Goal: Task Accomplishment & Management: Complete application form

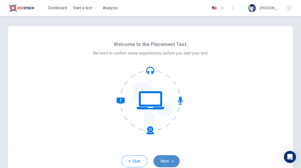
click at [167, 162] on button "Next" at bounding box center [167, 161] width 26 height 12
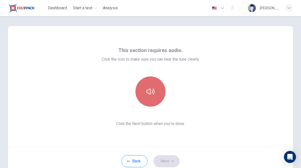
click at [153, 94] on icon "button" at bounding box center [151, 91] width 8 height 8
click at [158, 99] on button "button" at bounding box center [151, 91] width 30 height 30
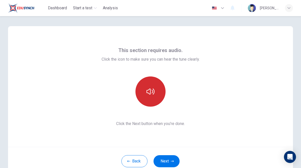
click at [160, 93] on button "button" at bounding box center [151, 91] width 30 height 30
click at [159, 93] on button "button" at bounding box center [151, 91] width 30 height 30
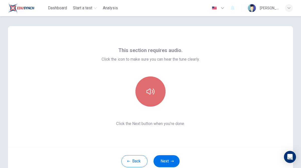
click at [159, 93] on button "button" at bounding box center [151, 91] width 30 height 30
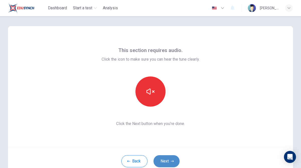
click at [166, 163] on button "Next" at bounding box center [167, 161] width 26 height 12
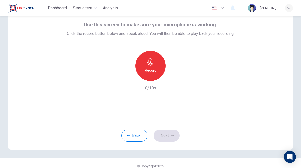
scroll to position [32, 0]
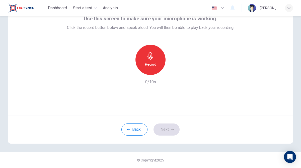
click at [146, 60] on div "Record" at bounding box center [151, 60] width 30 height 30
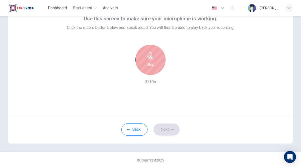
click at [148, 66] on h6 "Stop" at bounding box center [151, 64] width 8 height 6
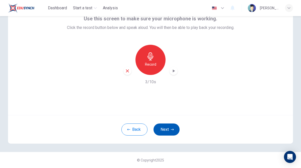
click at [169, 129] on button "Next" at bounding box center [167, 129] width 26 height 12
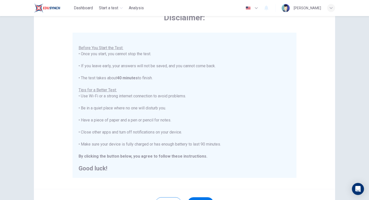
scroll to position [79, 0]
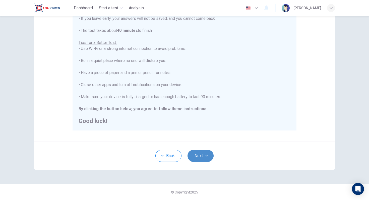
click at [201, 157] on button "Next" at bounding box center [200, 156] width 26 height 12
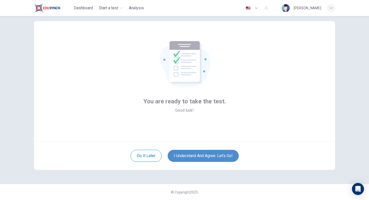
click at [202, 157] on button "I understand and agree. Let’s go!" at bounding box center [203, 156] width 71 height 12
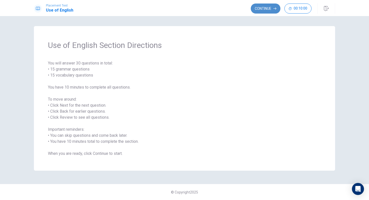
click at [267, 6] on button "Continue" at bounding box center [266, 9] width 30 height 10
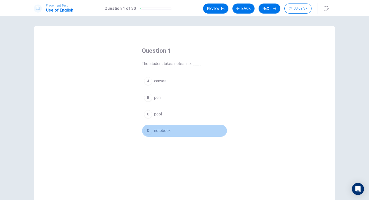
click at [152, 133] on button "D notebook" at bounding box center [184, 130] width 85 height 13
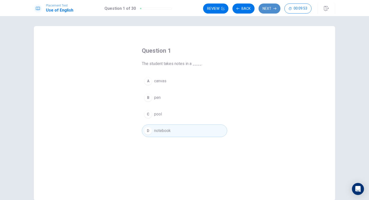
click at [267, 7] on button "Next" at bounding box center [270, 9] width 22 height 10
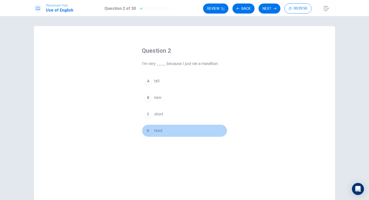
click at [148, 132] on div "D" at bounding box center [148, 131] width 8 height 8
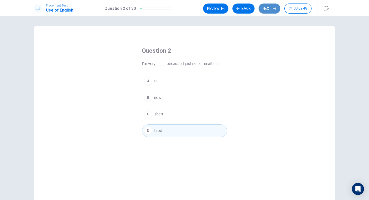
click at [270, 6] on button "Next" at bounding box center [270, 9] width 22 height 10
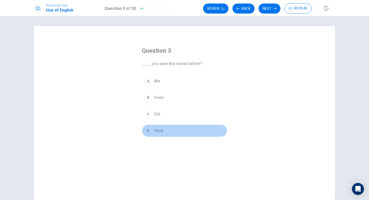
click at [149, 134] on div "D" at bounding box center [148, 131] width 8 height 8
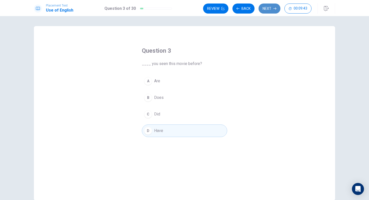
click at [268, 11] on button "Next" at bounding box center [270, 9] width 22 height 10
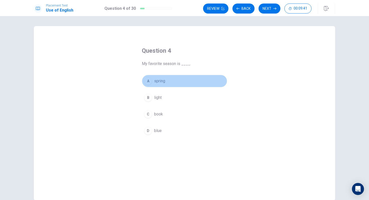
click at [151, 84] on button "A spring" at bounding box center [184, 81] width 85 height 13
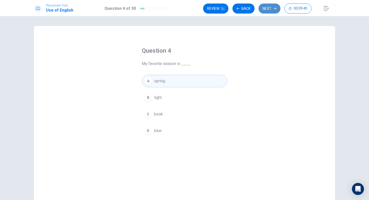
click at [268, 11] on button "Next" at bounding box center [270, 9] width 22 height 10
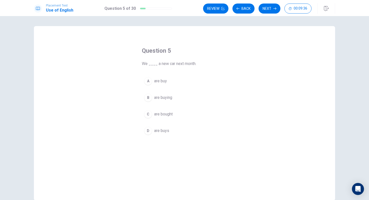
click at [150, 99] on div "B" at bounding box center [148, 98] width 8 height 8
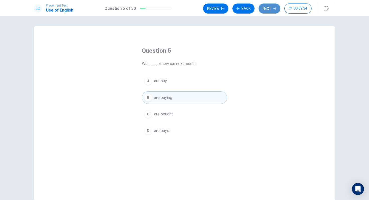
click at [273, 10] on button "Next" at bounding box center [270, 9] width 22 height 10
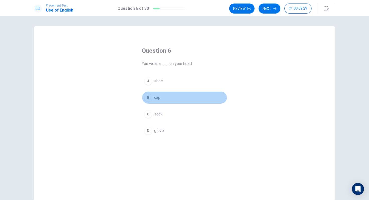
click at [150, 97] on div "B" at bounding box center [148, 98] width 8 height 8
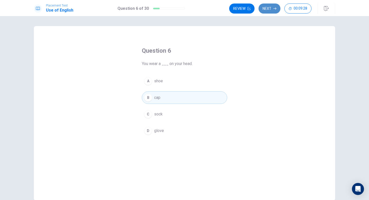
click at [274, 8] on icon "button" at bounding box center [274, 8] width 3 height 3
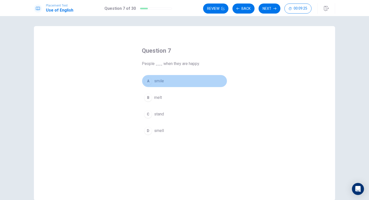
click at [156, 81] on span "smile" at bounding box center [159, 81] width 10 height 6
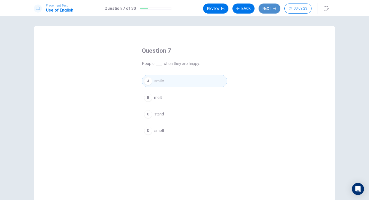
click at [271, 9] on button "Next" at bounding box center [270, 9] width 22 height 10
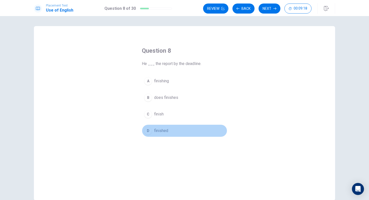
click at [161, 131] on span "finished" at bounding box center [161, 131] width 14 height 6
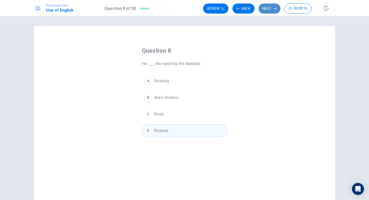
click at [272, 9] on button "Next" at bounding box center [270, 9] width 22 height 10
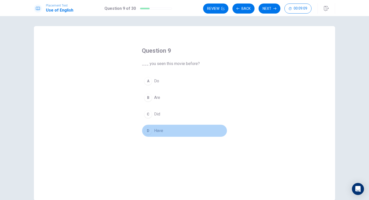
click at [151, 134] on button "D Have" at bounding box center [184, 130] width 85 height 13
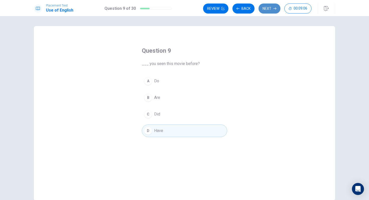
click at [269, 9] on button "Next" at bounding box center [270, 9] width 22 height 10
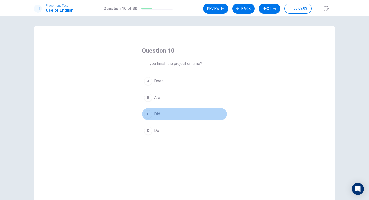
click at [152, 112] on button "C Did" at bounding box center [184, 114] width 85 height 13
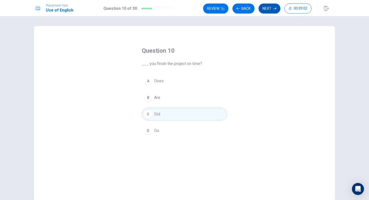
click at [268, 9] on button "Next" at bounding box center [270, 9] width 22 height 10
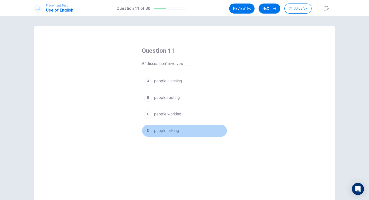
click at [161, 133] on span "people talking" at bounding box center [166, 131] width 25 height 6
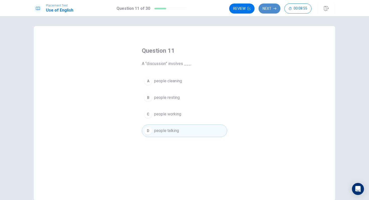
click at [269, 10] on button "Next" at bounding box center [270, 9] width 22 height 10
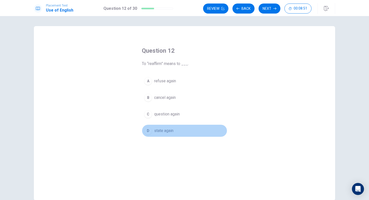
click at [161, 131] on span "state again" at bounding box center [163, 131] width 19 height 6
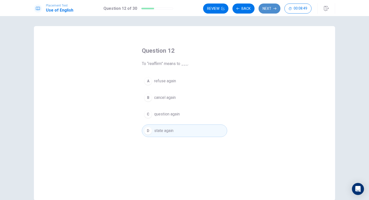
click at [271, 11] on button "Next" at bounding box center [270, 9] width 22 height 10
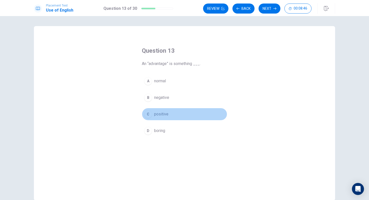
click at [155, 114] on span "positive" at bounding box center [161, 114] width 14 height 6
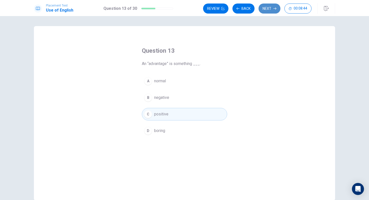
click at [271, 9] on button "Next" at bounding box center [270, 9] width 22 height 10
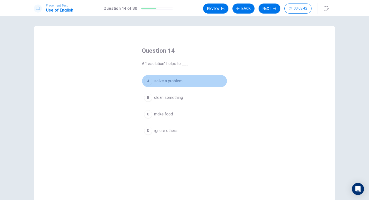
click at [183, 81] on button "A solve a problem" at bounding box center [184, 81] width 85 height 13
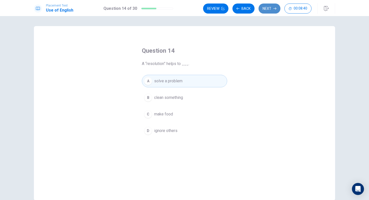
click at [266, 10] on button "Next" at bounding box center [270, 9] width 22 height 10
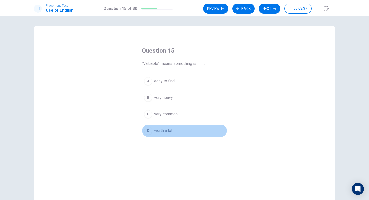
click at [150, 136] on button "D worth a lot" at bounding box center [184, 130] width 85 height 13
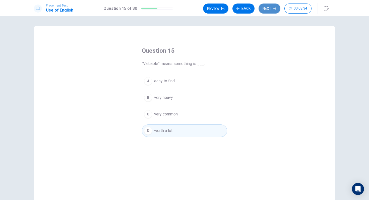
click at [271, 11] on button "Next" at bounding box center [270, 9] width 22 height 10
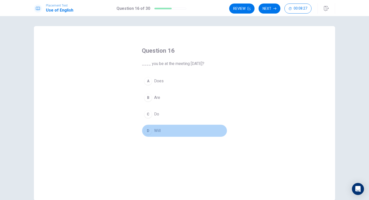
click at [148, 128] on div "D" at bounding box center [148, 131] width 8 height 8
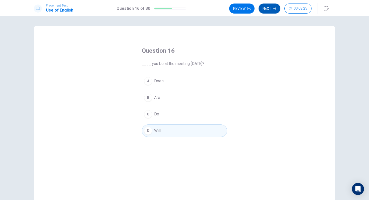
click at [271, 11] on button "Next" at bounding box center [270, 9] width 22 height 10
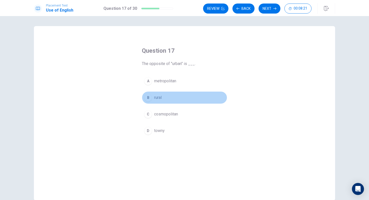
click at [155, 101] on button "B rural" at bounding box center [184, 97] width 85 height 13
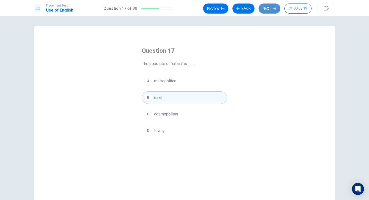
click at [273, 9] on button "Next" at bounding box center [270, 9] width 22 height 10
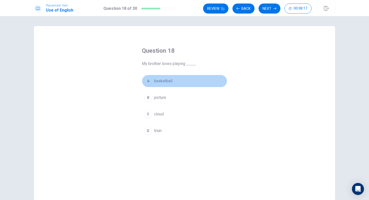
click at [165, 78] on button "A basketball" at bounding box center [184, 81] width 85 height 13
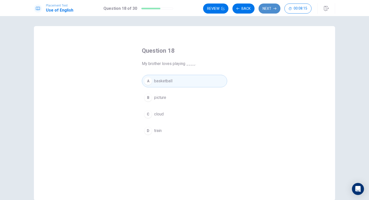
click at [267, 8] on button "Next" at bounding box center [270, 9] width 22 height 10
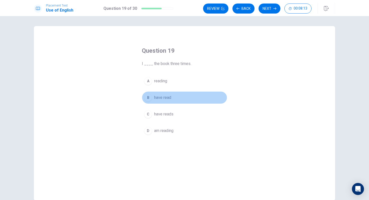
click at [164, 96] on span "have read" at bounding box center [162, 98] width 17 height 6
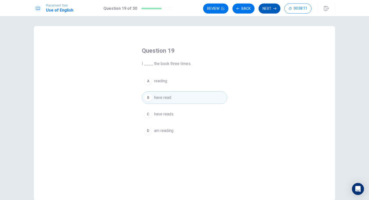
click at [272, 12] on button "Next" at bounding box center [270, 9] width 22 height 10
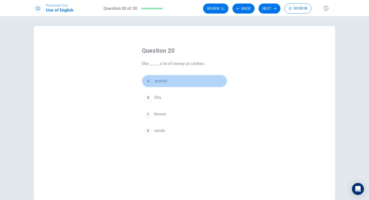
click at [161, 83] on span "spends" at bounding box center [160, 81] width 13 height 6
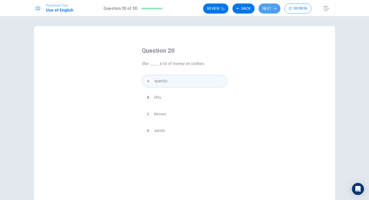
click at [269, 8] on button "Next" at bounding box center [270, 9] width 22 height 10
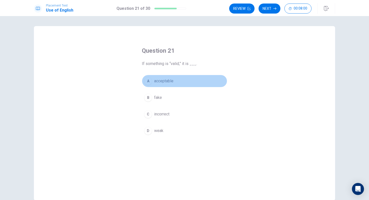
click at [166, 80] on span "acceptable" at bounding box center [163, 81] width 19 height 6
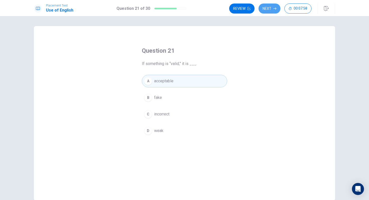
click at [270, 10] on button "Next" at bounding box center [270, 9] width 22 height 10
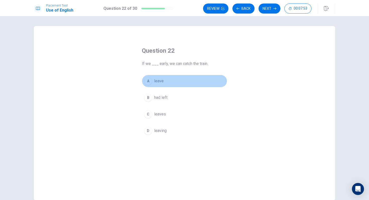
click at [158, 80] on span "leave" at bounding box center [159, 81] width 10 height 6
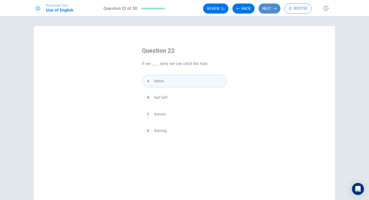
click at [268, 8] on button "Next" at bounding box center [270, 9] width 22 height 10
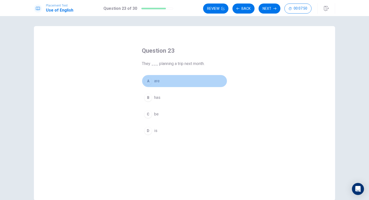
click at [152, 80] on button "A are" at bounding box center [184, 81] width 85 height 13
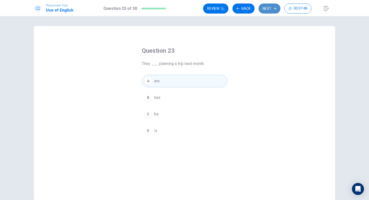
click at [266, 11] on button "Next" at bounding box center [270, 9] width 22 height 10
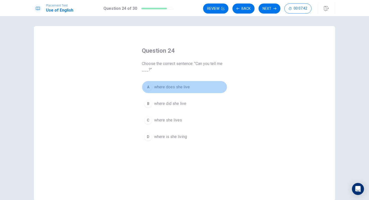
click at [179, 86] on span "where does she live" at bounding box center [172, 87] width 36 height 6
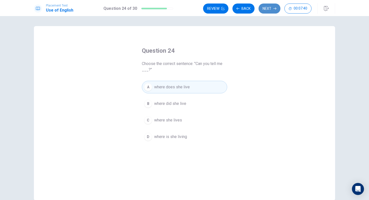
click at [270, 5] on button "Next" at bounding box center [270, 9] width 22 height 10
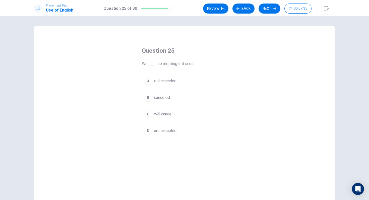
click at [161, 110] on button "C will cancel" at bounding box center [184, 114] width 85 height 13
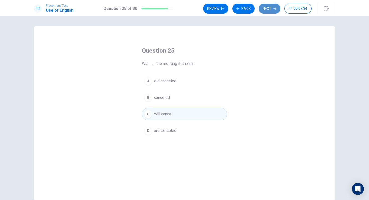
click at [271, 11] on button "Next" at bounding box center [270, 9] width 22 height 10
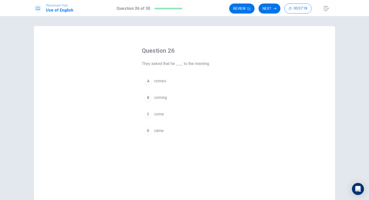
click at [162, 82] on span "comes" at bounding box center [160, 81] width 12 height 6
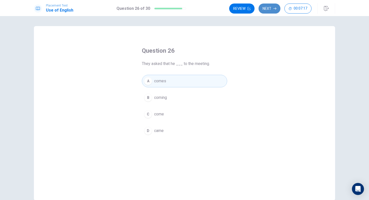
click at [274, 9] on icon "button" at bounding box center [274, 8] width 3 height 3
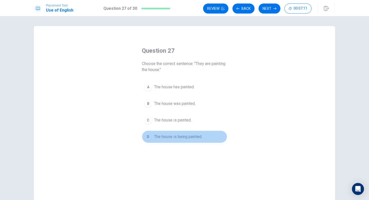
click at [173, 135] on span "The house is being painted." at bounding box center [178, 137] width 48 height 6
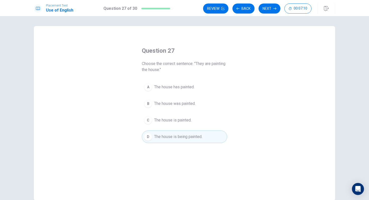
click at [267, 8] on button "Next" at bounding box center [270, 9] width 22 height 10
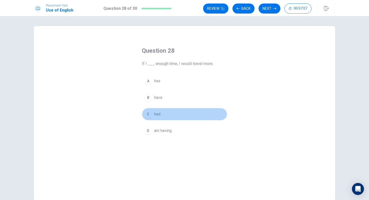
click at [156, 114] on span "had" at bounding box center [157, 114] width 6 height 6
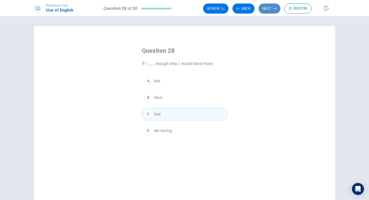
click at [270, 10] on button "Next" at bounding box center [270, 9] width 22 height 10
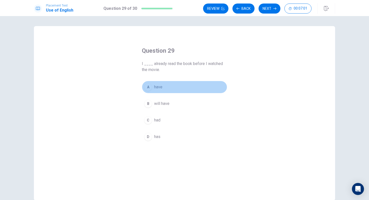
click at [166, 86] on button "A have" at bounding box center [184, 87] width 85 height 13
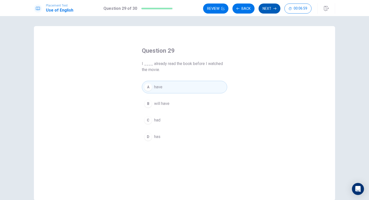
click at [271, 10] on button "Next" at bounding box center [270, 9] width 22 height 10
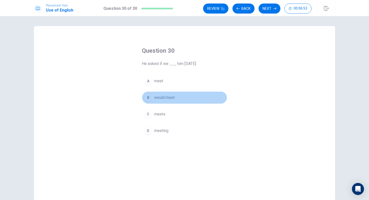
click at [158, 97] on span "would meet" at bounding box center [164, 98] width 21 height 6
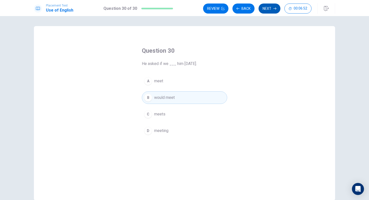
click at [267, 7] on button "Next" at bounding box center [270, 9] width 22 height 10
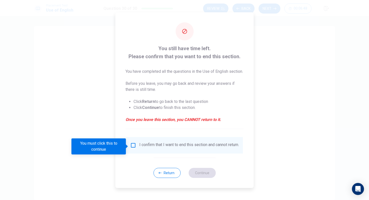
click at [136, 143] on div "I confirm that I want to end this section and cannot return." at bounding box center [184, 145] width 117 height 17
click at [131, 146] on input "You must click this to continue" at bounding box center [133, 145] width 6 height 6
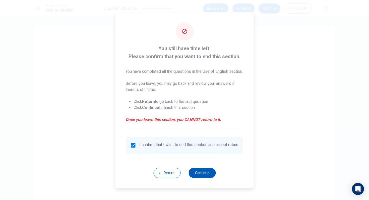
click at [206, 167] on button "Continue" at bounding box center [201, 173] width 27 height 10
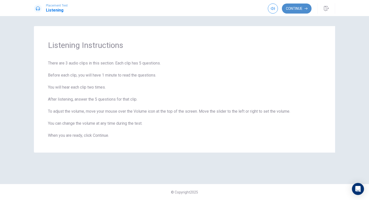
click at [298, 10] on button "Continue" at bounding box center [297, 9] width 30 height 10
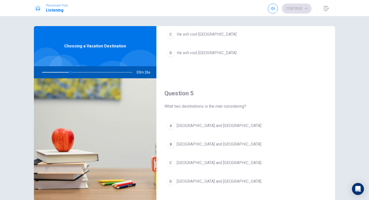
scroll to position [468, 0]
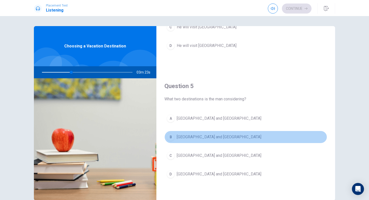
click at [174, 138] on div "B" at bounding box center [171, 137] width 8 height 8
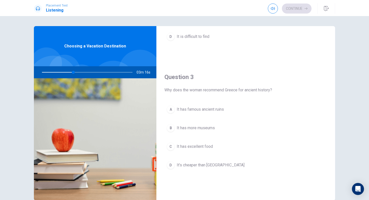
scroll to position [226, 0]
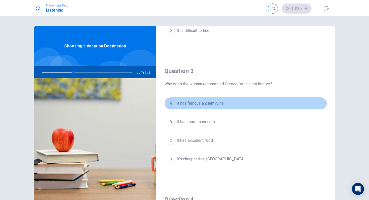
drag, startPoint x: 203, startPoint y: 104, endPoint x: 203, endPoint y: 100, distance: 4.0
click at [203, 103] on span "It has famous ancient ruins" at bounding box center [200, 103] width 47 height 6
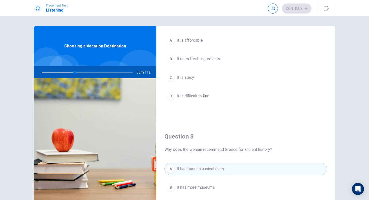
scroll to position [162, 0]
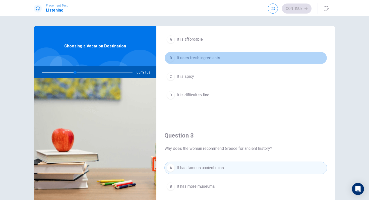
click at [209, 56] on span "It uses fresh ingredients" at bounding box center [198, 58] width 43 height 6
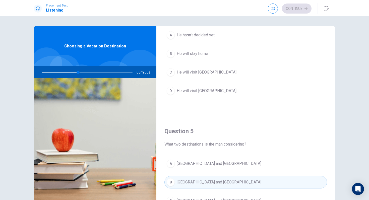
scroll to position [422, 0]
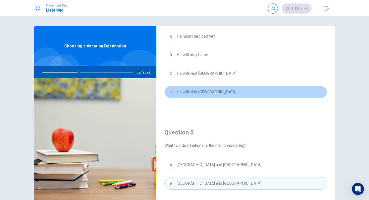
click at [198, 93] on span "He will visit [GEOGRAPHIC_DATA]" at bounding box center [207, 92] width 60 height 6
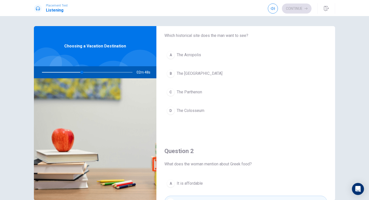
scroll to position [0, 0]
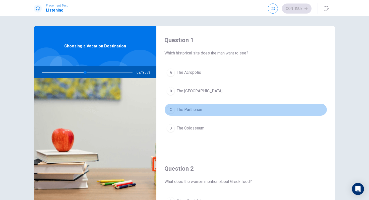
click at [189, 108] on span "The Parthenon" at bounding box center [189, 110] width 25 height 6
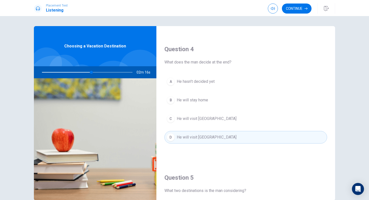
scroll to position [468, 0]
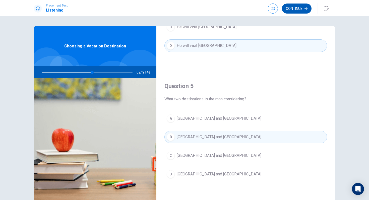
click at [301, 10] on button "Continue" at bounding box center [297, 9] width 30 height 10
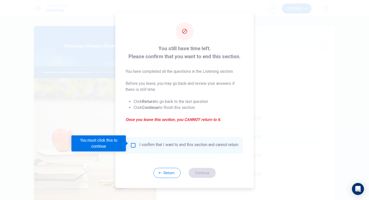
click at [135, 142] on input "You must click this to continue" at bounding box center [133, 145] width 6 height 6
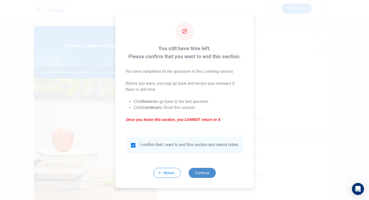
click at [204, 167] on button "Continue" at bounding box center [201, 173] width 27 height 10
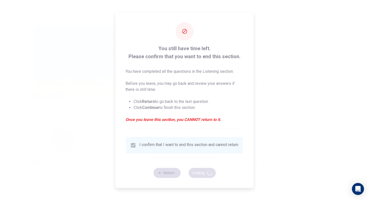
type input "58"
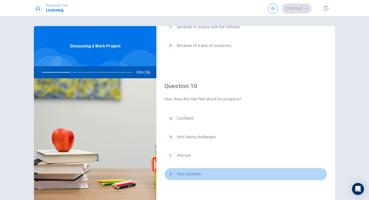
click at [170, 167] on div "D" at bounding box center [171, 174] width 8 height 8
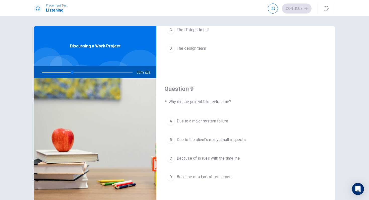
scroll to position [353, 0]
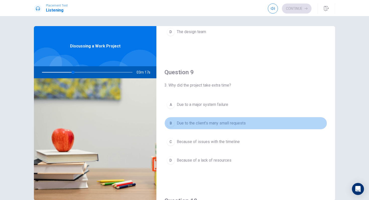
click at [201, 124] on span "Due to the client’s many small requests" at bounding box center [211, 123] width 69 height 6
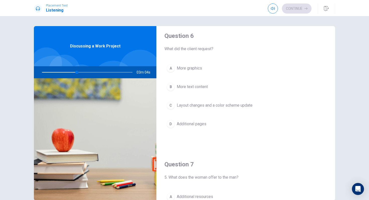
scroll to position [2, 0]
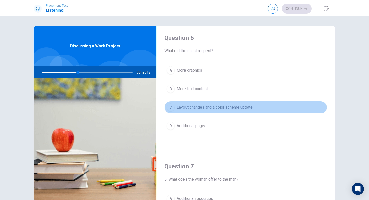
click at [210, 108] on span "Layout changes and a color scheme update" at bounding box center [215, 107] width 76 height 6
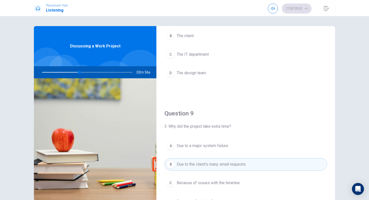
scroll to position [307, 0]
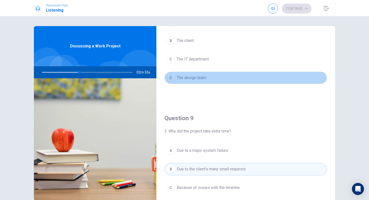
click at [201, 78] on span "The design team" at bounding box center [191, 78] width 29 height 6
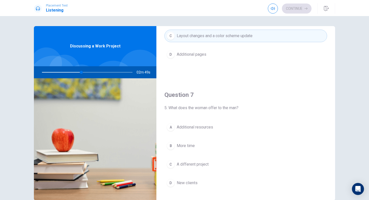
scroll to position [76, 0]
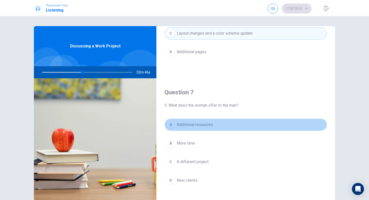
click at [201, 123] on span "Additional resources" at bounding box center [195, 125] width 36 height 6
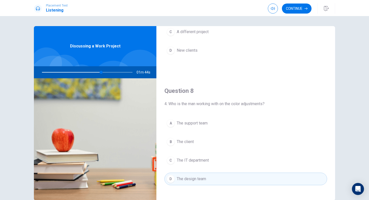
scroll to position [468, 0]
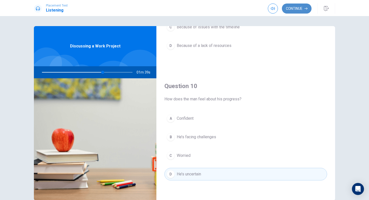
click at [301, 10] on button "Continue" at bounding box center [297, 9] width 30 height 10
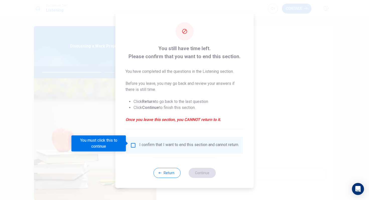
click at [132, 143] on input "You must click this to continue" at bounding box center [133, 145] width 6 height 6
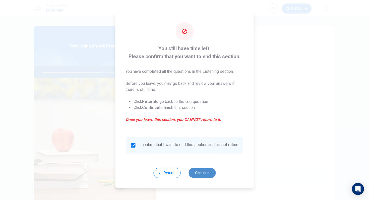
click at [206, 167] on button "Continue" at bounding box center [201, 173] width 27 height 10
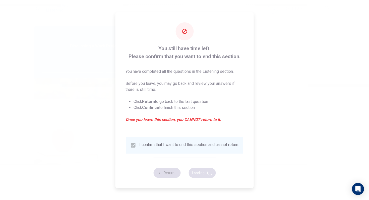
type input "69"
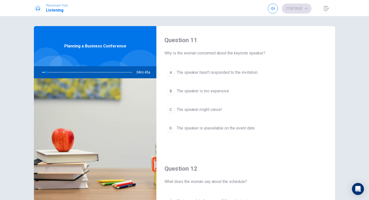
drag, startPoint x: 46, startPoint y: 72, endPoint x: 50, endPoint y: 72, distance: 4.1
click at [50, 72] on div at bounding box center [86, 72] width 101 height 12
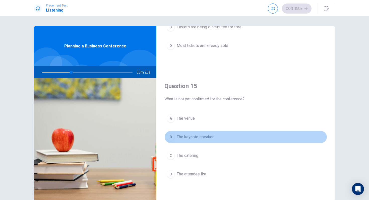
click at [191, 136] on span "The keynote speaker" at bounding box center [195, 137] width 37 height 6
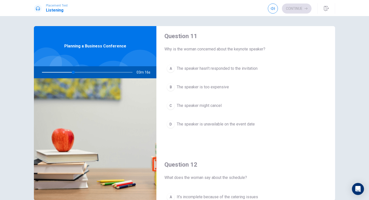
scroll to position [4, 0]
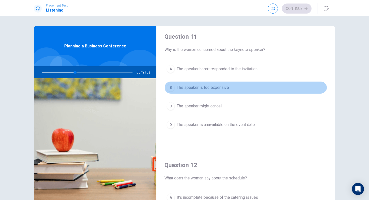
click at [211, 86] on span "The speaker is too expensive" at bounding box center [203, 88] width 52 height 6
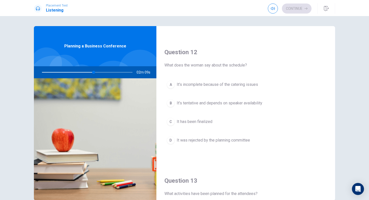
scroll to position [116, 0]
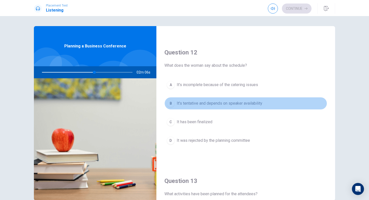
click at [218, 103] on span "It’s tentative and depends on speaker availability" at bounding box center [220, 103] width 86 height 6
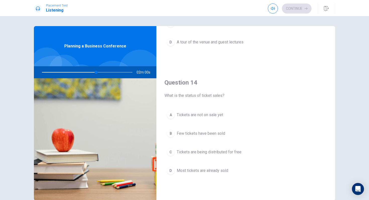
scroll to position [343, 0]
click at [204, 167] on span "Most tickets are already sold" at bounding box center [202, 170] width 51 height 6
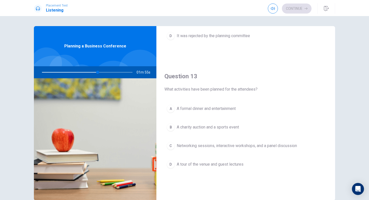
scroll to position [221, 0]
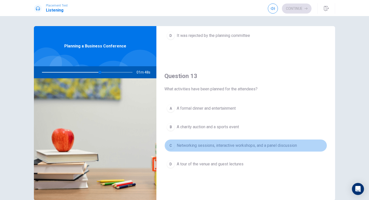
click at [225, 145] on span "Networking sessions, interactive workshops, and a panel discussion" at bounding box center [237, 146] width 120 height 6
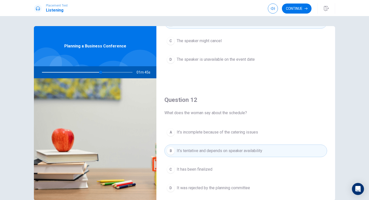
scroll to position [67, 0]
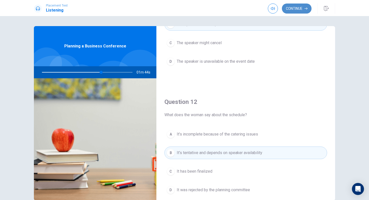
click at [299, 11] on button "Continue" at bounding box center [297, 9] width 30 height 10
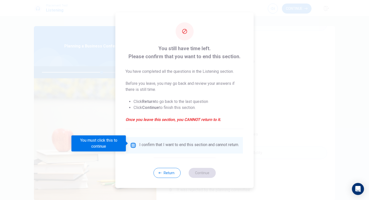
click at [132, 144] on input "You must click this to continue" at bounding box center [133, 145] width 6 height 6
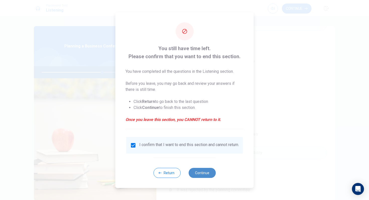
click at [203, 167] on button "Continue" at bounding box center [201, 173] width 27 height 10
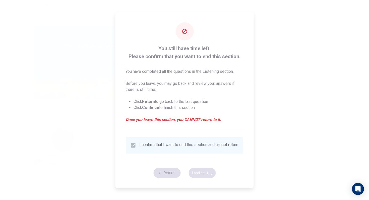
type input "67"
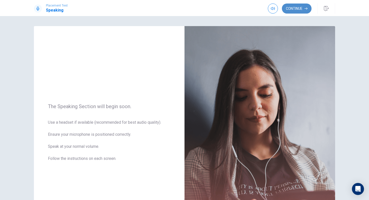
click at [301, 9] on button "Continue" at bounding box center [297, 9] width 30 height 10
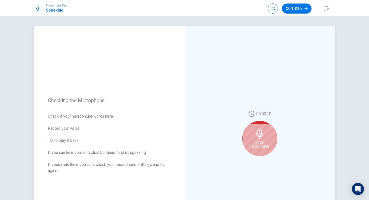
click at [257, 138] on div "Stop Recording" at bounding box center [259, 138] width 35 height 35
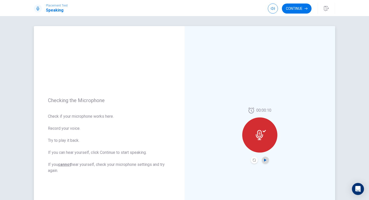
click at [265, 161] on button "Play Audio" at bounding box center [265, 160] width 7 height 7
click at [265, 160] on icon "Pause Audio" at bounding box center [265, 160] width 3 height 3
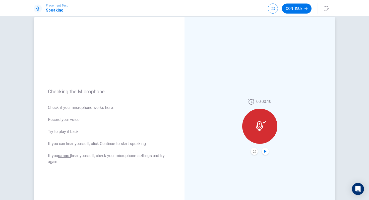
scroll to position [0, 0]
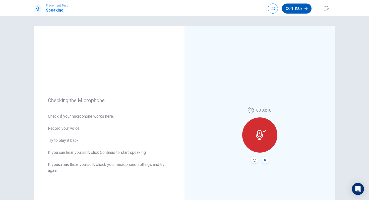
click at [301, 9] on button "Continue" at bounding box center [297, 9] width 30 height 10
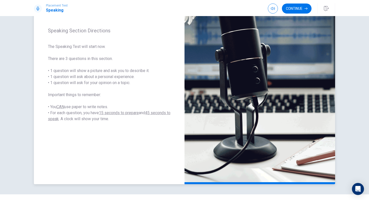
scroll to position [71, 0]
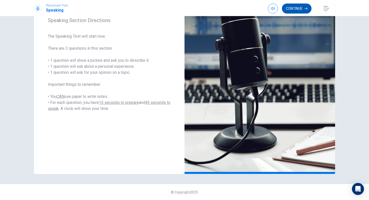
click at [297, 8] on button "Continue" at bounding box center [297, 9] width 30 height 10
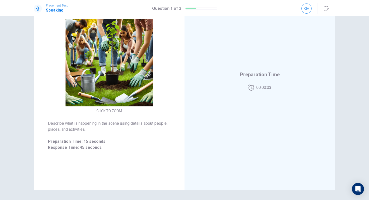
scroll to position [52, 0]
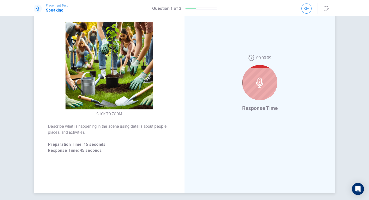
click at [259, 82] on icon at bounding box center [260, 83] width 10 height 10
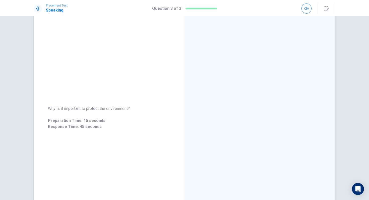
scroll to position [21, 0]
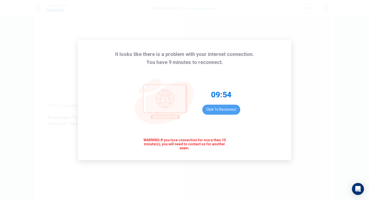
click at [220, 108] on button "Click to reconnect" at bounding box center [221, 110] width 38 height 10
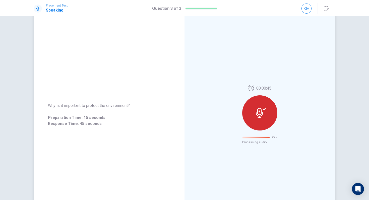
scroll to position [0, 0]
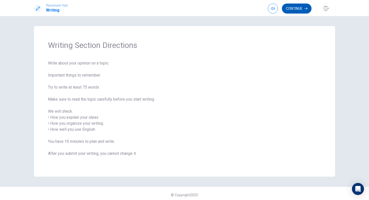
click at [298, 8] on button "Continue" at bounding box center [297, 9] width 30 height 10
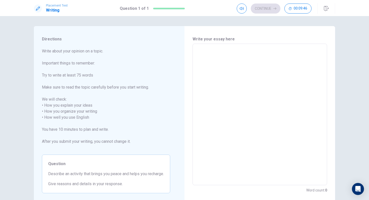
click at [228, 57] on textarea at bounding box center [259, 114] width 127 height 133
type textarea "u"
type textarea "x"
type textarea "us"
type textarea "x"
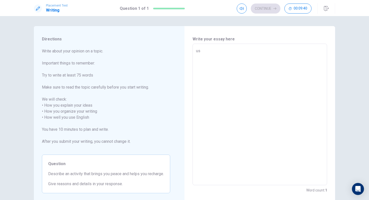
type textarea "use"
type textarea "x"
type textarea "use"
type textarea "x"
type textarea "use o"
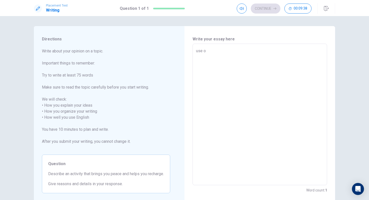
type textarea "x"
type textarea "use of"
type textarea "x"
type textarea "use ofA"
type textarea "x"
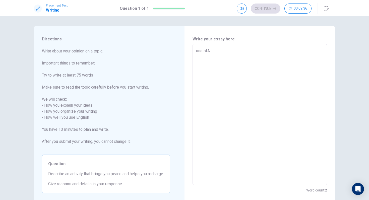
type textarea "use ofAI"
type textarea "x"
type textarea "use ofA"
type textarea "x"
type textarea "use of"
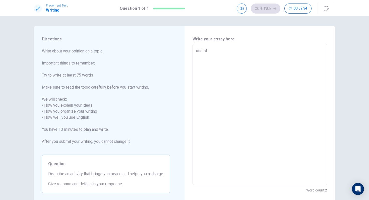
type textarea "x"
type textarea "use of"
type textarea "x"
type textarea "use of A"
type textarea "x"
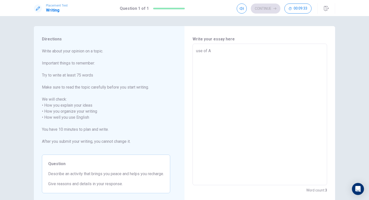
type textarea "use of AI"
type textarea "x"
type textarea "use of AI"
type textarea "x"
type textarea "use of AI i"
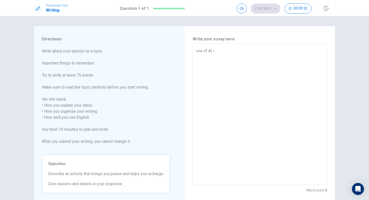
type textarea "x"
type textarea "use of AI in"
type textarea "x"
type textarea "use of AI in"
type textarea "x"
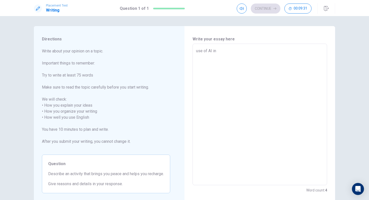
type textarea "use of AI in s"
type textarea "x"
type textarea "use of AI in sc"
type textarea "x"
type textarea "use of AI in sch"
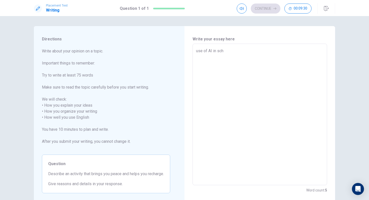
type textarea "x"
type textarea "use of AI in scho"
type textarea "x"
type textarea "use of AI in schoo"
type textarea "x"
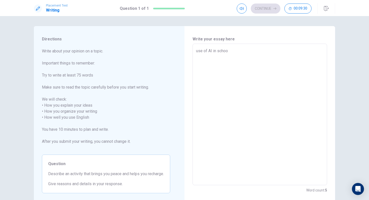
type textarea "use of AI in school"
type textarea "x"
type textarea "use of AI in schools"
type textarea "x"
type textarea "use of AI in schools"
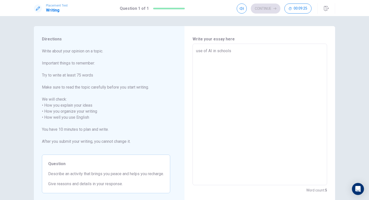
type textarea "x"
type textarea "use of AI in schools A"
type textarea "x"
type textarea "use of AI in schools Ai"
type textarea "x"
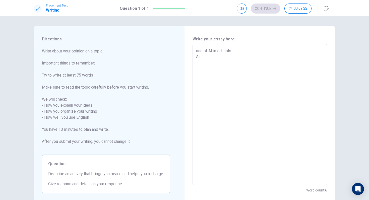
type textarea "use of AI in schools A"
type textarea "x"
type textarea "use of AI in schools AI"
type textarea "x"
type textarea "use of AI in schools AIb"
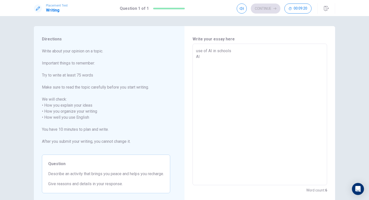
type textarea "x"
type textarea "use of AI in schools AIb"
type textarea "x"
type textarea "use of AI in schools AIb s"
type textarea "x"
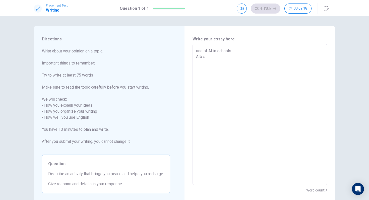
type textarea "use of AI in schools AIb"
type textarea "x"
type textarea "use of AI in schools AIb i"
type textarea "x"
type textarea "use of AI in schools AIb is"
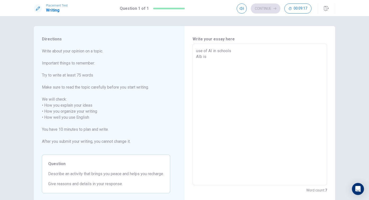
type textarea "x"
type textarea "use of AI in schools AIb iso"
type textarea "x"
type textarea "use of AI in schools AIb [PERSON_NAME]"
type textarea "x"
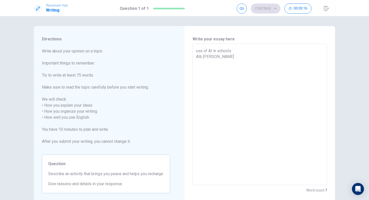
type textarea "use of AI in schools AIb isone"
type textarea "x"
type textarea "use of AI in schools AIb isone"
type textarea "x"
type textarea "use of AI in schools AIb isone o"
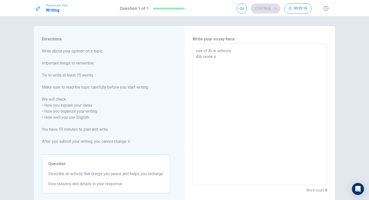
type textarea "x"
type textarea "use of AI in schools AIb isone of"
type textarea "x"
type textarea "use of AI in schools AIb isone of"
type textarea "x"
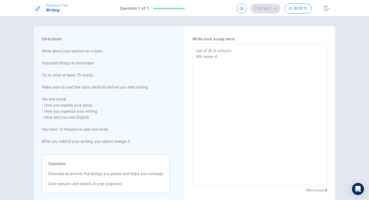
type textarea "use of AI in schools AIb isone of t"
type textarea "x"
type textarea "use of AI in schools AIb isone of th"
type textarea "x"
type textarea "use of AI in schools AIb isone of the"
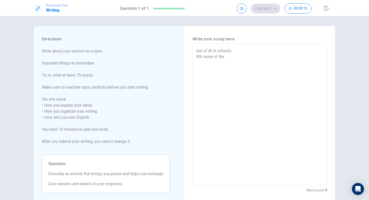
type textarea "x"
type textarea "use of AI in schools AIb isone of the"
type textarea "x"
type textarea "use of AI in schools AIb isone of the m"
type textarea "x"
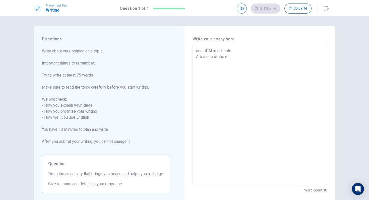
type textarea "use of AI in schools AIb isone of the mo"
type textarea "x"
type textarea "use of AI in schools AIb isone of the mos"
type textarea "x"
type textarea "use of AI in schools AIb isone of the most"
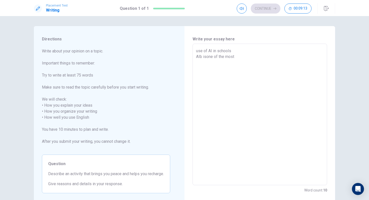
type textarea "x"
type textarea "use of AI in schools AIb isone of the mostv"
type textarea "x"
type textarea "use of AI in schools AIb isone of the most"
type textarea "x"
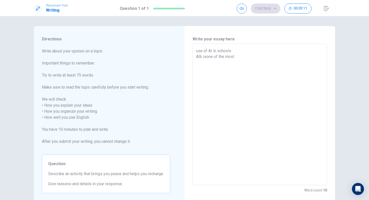
type textarea "use of AI in schools AIb isone of the most"
type textarea "x"
type textarea "use of AI in schools AIb isone of the most r"
type textarea "x"
type textarea "use of AI in schools AIb isone of the most re"
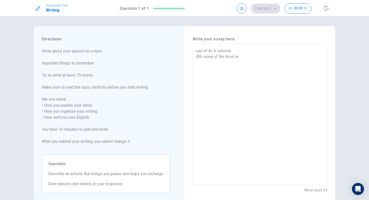
type textarea "x"
type textarea "use of AI in schools AIb isone of the most rec"
type textarea "x"
type textarea "use of AI in schools AIb isone of the most rece"
type textarea "x"
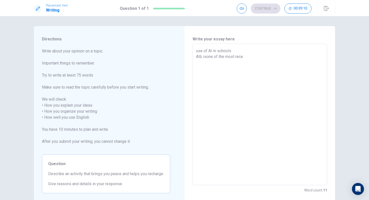
type textarea "use of AI in schools AIb isone of the most recen"
type textarea "x"
type textarea "use of AI in schools AIb isone of the most recent"
type textarea "x"
type textarea "use of AI in schools AIb isone of the most recent"
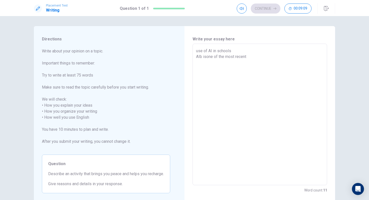
type textarea "x"
type textarea "use of AI in schools AIb isone of the most recent s"
type textarea "x"
type textarea "use of AI in schools AIb isone of the most recent si"
type textarea "x"
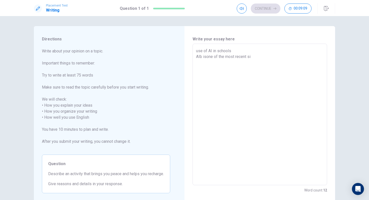
type textarea "use of AI in schools AIb isone of the most recent sig"
type textarea "x"
type textarea "use of AI in schools AIb isone of the most recent sign"
type textarea "x"
type textarea "use of AI in schools AIb isone of the most recent signi"
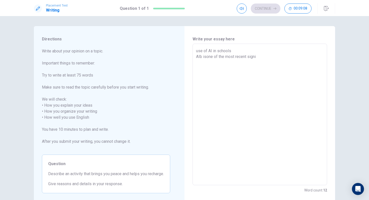
type textarea "x"
type textarea "use of AI in schools AIb isone of the most recent signif"
type textarea "x"
type textarea "use of AI in schools AIb isone of the most recent signifi"
type textarea "x"
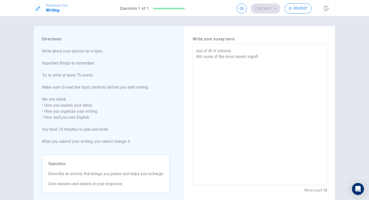
type textarea "use of AI in schools AIb isone of the most recent signific"
type textarea "x"
type textarea "use of AI in schools AIb isone of the most recent significa"
type textarea "x"
type textarea "use of AI in schools AIb isone of the most recent significan"
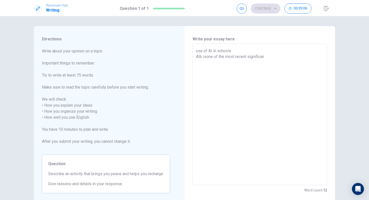
type textarea "x"
type textarea "use of AI in schools AIb isone of the most recent significant"
type textarea "x"
type textarea "use of AI in schools AIb isone of the most recent significant"
type textarea "x"
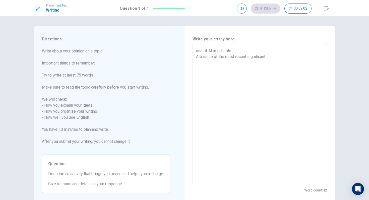
type textarea "use of AI in schools AIb isone of the most recent significant i"
type textarea "x"
type textarea "use of AI in schools AIb isone of the most recent significant in"
type textarea "x"
type textarea "use of AI in schools AIb isone of the most recent significant inn"
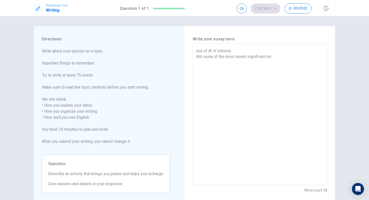
type textarea "x"
type textarea "use of AI in schools AIb isone of the most recent significant inna"
type textarea "x"
type textarea "use of AI in schools AIb isone of the most recent significant inn"
type textarea "x"
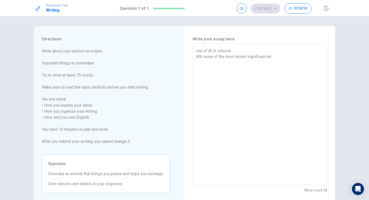
type textarea "use of AI in schools AIb isone of the most recent significant inno"
type textarea "x"
type textarea "use of AI in schools AIb isone of the most recent significant innov"
type textarea "x"
type textarea "use of AI in schools AIb isone of the most recent significant innova"
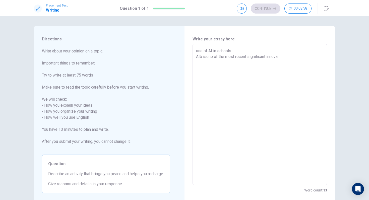
type textarea "x"
type textarea "use of AI in schools AIb isone of the most recent significant innovat"
type textarea "x"
type textarea "use of AI in schools AIb isone of the most recent significant innovati"
type textarea "x"
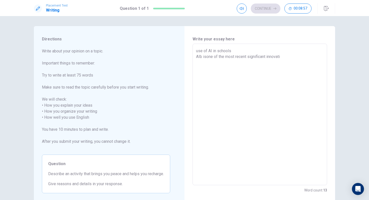
type textarea "use of AI in schools AIb isone of the most recent significant innovatio"
type textarea "x"
type textarea "use of AI in schools AIb isone of the most recent significant innovation"
type textarea "x"
type textarea "use of AI in schools AIb isone of the most recent significant innovations"
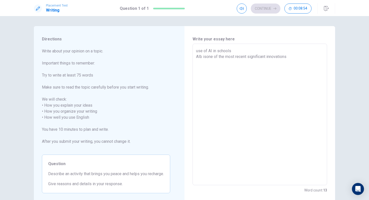
click at [207, 58] on textarea "use of AI in schools AIb isone of the most recent significant innovations" at bounding box center [259, 114] width 127 height 133
type textarea "x"
type textarea "use of AI in schools AIb is one of the most recent significant innovations"
click at [293, 57] on textarea "use of AI in schools AIb is one of the most recent significant innovations" at bounding box center [259, 114] width 127 height 133
type textarea "x"
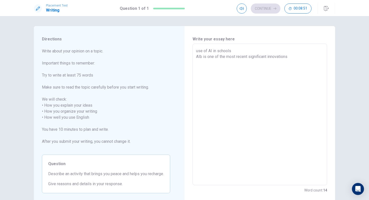
type textarea "use of AI in schools AIb is one of the most recent significant innovations."
type textarea "x"
type textarea "use of AI in schools AIb is one of the most recent significant innovations."
type textarea "x"
type textarea "use of AI in schools AIb is one of the most recent significant innovations. A"
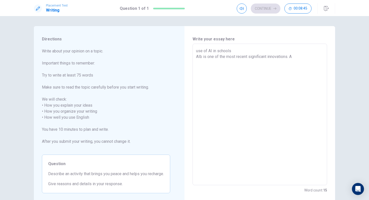
type textarea "x"
type textarea "use of AI in schools AIb is one of the most recent significant innovations. A"
type textarea "x"
type textarea "use of AI in schools AIb is one of the most recent significant innovations. A l"
type textarea "x"
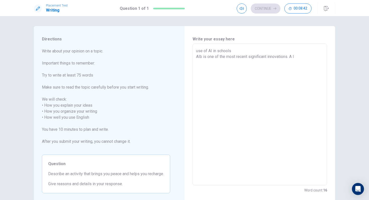
type textarea "use of AI in schools AIb is one of the most recent significant innovations. A lo"
type textarea "x"
type textarea "use of AI in schools AIb is one of the most recent significant innovations. A l…"
type textarea "x"
type textarea "use of AI in schools AIb is one of the most recent significant innovations. A l…"
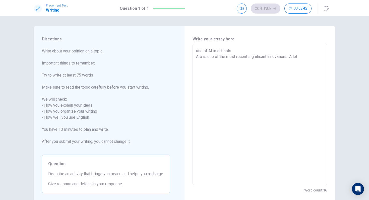
type textarea "x"
type textarea "use of AI in schools AIb is one of the most recent significant innovations. A l…"
type textarea "x"
type textarea "use of AI in schools AIb is one of the most recent significant innovations. A l…"
type textarea "x"
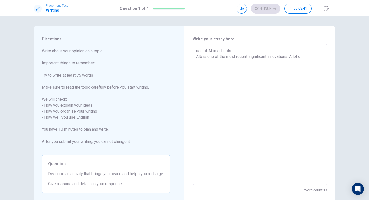
type textarea "use of AI in schools AIb is one of the most recent significant innovations. A l…"
type textarea "x"
type textarea "use of AI in schools AIb is one of the most recent significant innovations. A l…"
type textarea "x"
type textarea "use of AI in schools AIb is one of the most recent significant innovations. A l…"
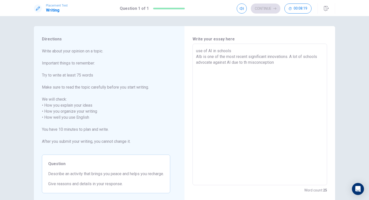
click at [248, 62] on textarea "use of AI in schools AIb is one of the most recent significant innovations. A l…" at bounding box center [259, 114] width 127 height 133
click at [285, 65] on textarea "use of AI in schools AIb is one of the most recent significant innovations. A l…" at bounding box center [259, 114] width 127 height 133
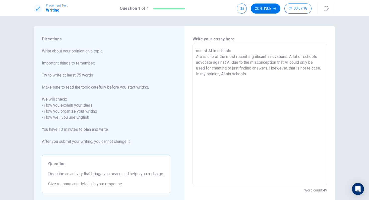
click at [239, 75] on textarea "use of AI in schools AIb is one of the most recent significant innovations. A l…" at bounding box center [259, 114] width 127 height 133
click at [269, 73] on textarea "use of AI in schools AIb is one of the most recent significant innovations. A l…" at bounding box center [259, 114] width 127 height 133
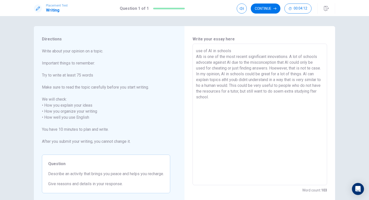
click at [202, 59] on textarea "use of AI in schools AIb is one of the most recent significant innovations. A l…" at bounding box center [259, 114] width 127 height 133
click at [290, 70] on textarea "use of AI in schools AI is one of the most recent significant innovations. A lo…" at bounding box center [259, 114] width 127 height 133
click at [301, 69] on textarea "use of AI in schools AI is one of the most recent significant innovations. A lo…" at bounding box center [259, 114] width 127 height 133
click at [234, 82] on textarea "use of AI in schools AI is one of the most recent significant innovations. A lo…" at bounding box center [259, 114] width 127 height 133
click at [232, 80] on textarea "use of AI in schools AI is one of the most recent significant innovations. A lo…" at bounding box center [259, 114] width 127 height 133
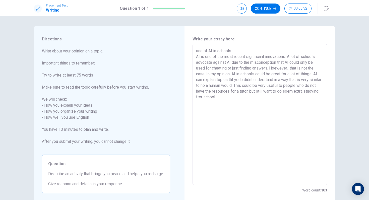
click at [232, 80] on textarea "use of AI in schools AI is one of the most recent significant innovations. A lo…" at bounding box center [259, 114] width 127 height 133
click at [246, 80] on textarea "use of AI in schools AI is one of the most recent significant innovations. A lo…" at bounding box center [259, 114] width 127 height 133
click at [218, 87] on textarea "use of AI in schools AI is one of the most recent significant innovations. A lo…" at bounding box center [259, 114] width 127 height 133
click at [301, 91] on textarea "use of AI in schools AI is one of the most recent significant innovations. A lo…" at bounding box center [259, 114] width 127 height 133
click at [301, 92] on textarea "use of AI in schools AI is one of the most recent significant innovations. A lo…" at bounding box center [259, 114] width 127 height 133
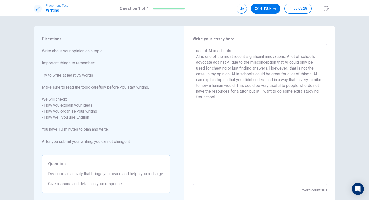
click at [221, 98] on textarea "use of AI in schools AI is one of the most recent significant innovations. A lo…" at bounding box center [259, 114] width 127 height 133
click at [223, 98] on textarea "use of AI in schools AI is one of the most recent significant innovations. A lo…" at bounding box center [259, 114] width 127 height 133
drag, startPoint x: 223, startPoint y: 97, endPoint x: 225, endPoint y: 95, distance: 2.9
click at [223, 96] on textarea "use of AI in schools AI is one of the most recent significant innovations. A lo…" at bounding box center [259, 114] width 127 height 133
click at [248, 98] on textarea "use of AI in schools AI is one of the most recent significant innovations. A lo…" at bounding box center [259, 114] width 127 height 133
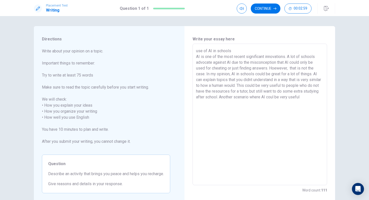
click at [301, 98] on textarea "use of AI in schools AI is one of the most recent significant innovations. A lo…" at bounding box center [259, 114] width 127 height 133
click at [289, 106] on textarea "use of AI in schools AI is one of the most recent significant innovations. A lo…" at bounding box center [259, 114] width 127 height 133
click at [252, 103] on textarea "use of AI in schools AI is one of the most recent significant innovations. A lo…" at bounding box center [259, 114] width 127 height 133
click at [281, 104] on textarea "use of AI in schools AI is one of the most recent significant innovations. A lo…" at bounding box center [259, 114] width 127 height 133
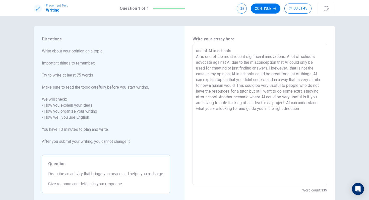
click at [301, 103] on textarea "use of AI in schools AI is one of the most recent significant innovations. A lo…" at bounding box center [259, 114] width 127 height 133
click at [298, 103] on textarea "use of AI in schools AI is one of the most recent significant innovations. A lo…" at bounding box center [259, 114] width 127 height 133
click at [268, 115] on textarea "use of AI in schools AI is one of the most recent significant innovations. A lo…" at bounding box center [259, 114] width 127 height 133
click at [278, 115] on textarea "use of AI in schools AI is one of the most recent significant innovations. A lo…" at bounding box center [259, 114] width 127 height 133
click at [301, 116] on textarea "use of AI in schools AI is one of the most recent significant innovations. A lo…" at bounding box center [259, 114] width 127 height 133
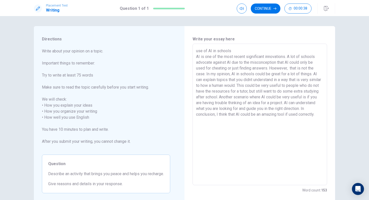
click at [199, 52] on textarea "use of AI in schools AI is one of the most recent significant innovations. A lo…" at bounding box center [259, 114] width 127 height 133
click at [266, 10] on button "Continue" at bounding box center [266, 9] width 30 height 10
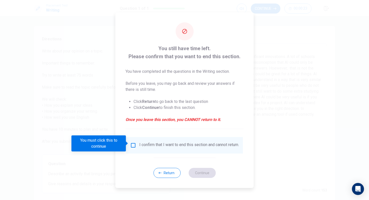
click at [134, 144] on input "You must click this to continue" at bounding box center [133, 145] width 6 height 6
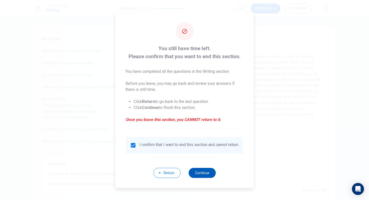
click at [194, 167] on button "Continue" at bounding box center [201, 173] width 27 height 10
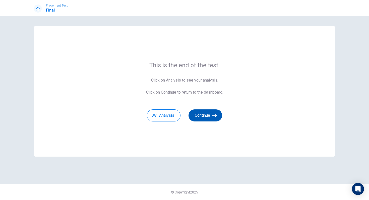
click at [209, 112] on button "Continue" at bounding box center [205, 115] width 34 height 12
